Goal: Task Accomplishment & Management: Use online tool/utility

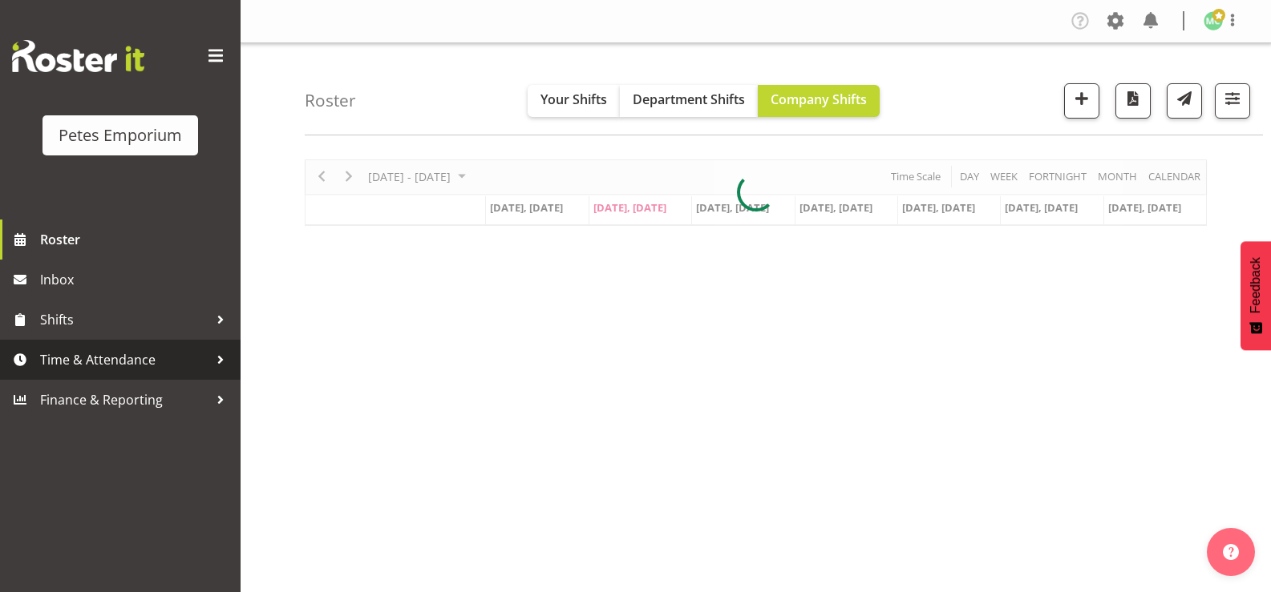
click at [204, 360] on span "Time & Attendance" at bounding box center [124, 360] width 168 height 24
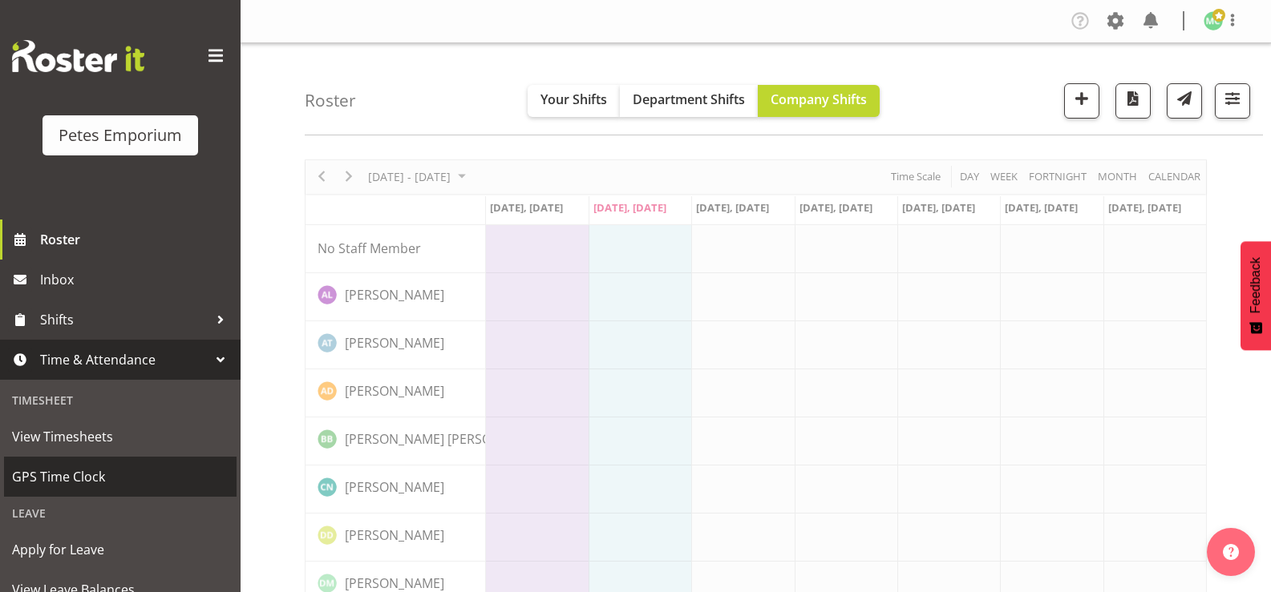
click at [149, 475] on span "GPS Time Clock" at bounding box center [120, 477] width 216 height 24
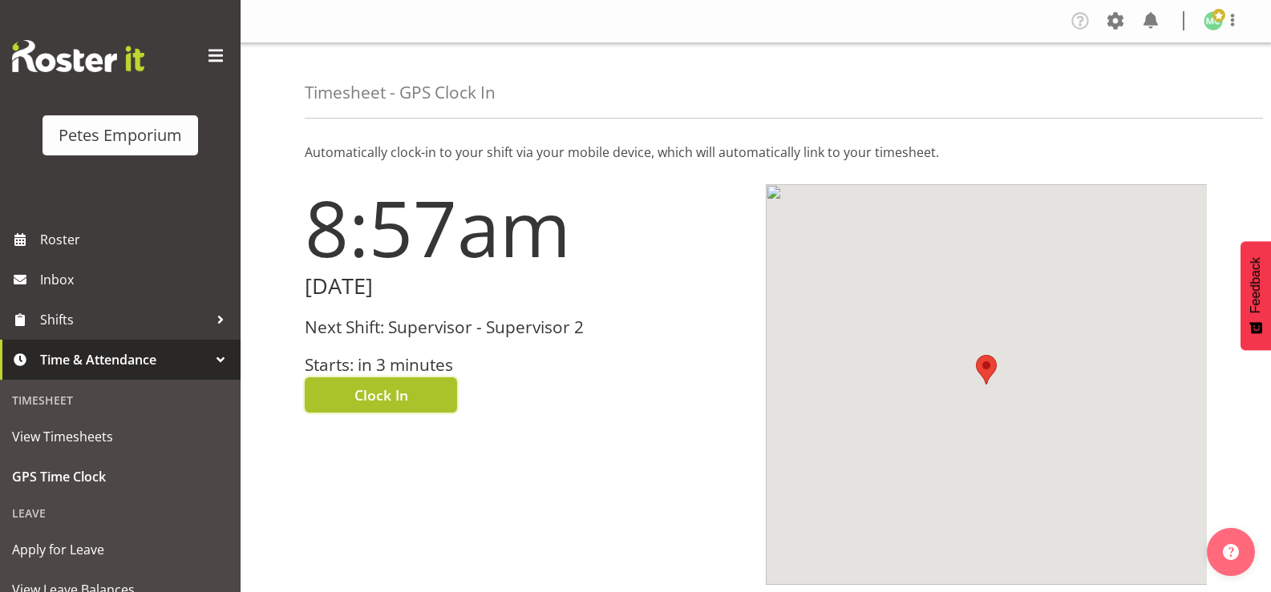
click at [381, 408] on button "Clock In" at bounding box center [381, 395] width 152 height 35
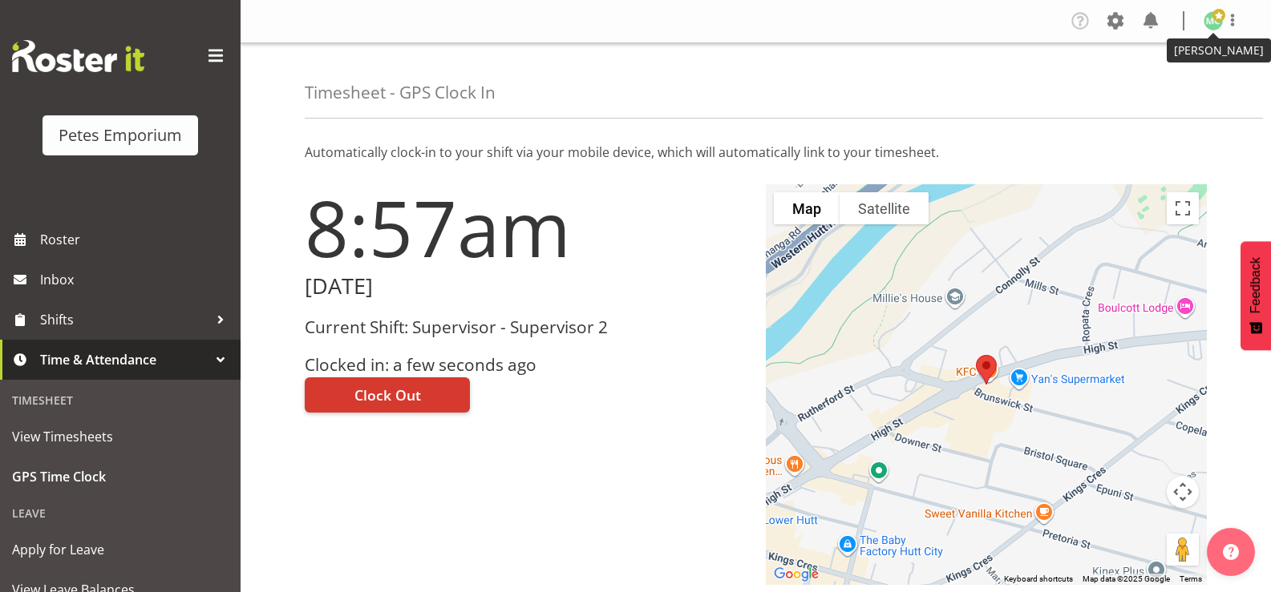
click at [1219, 16] on span at bounding box center [1218, 15] width 13 height 13
click at [1163, 83] on link "Log Out" at bounding box center [1165, 84] width 154 height 29
